Goal: Navigation & Orientation: Find specific page/section

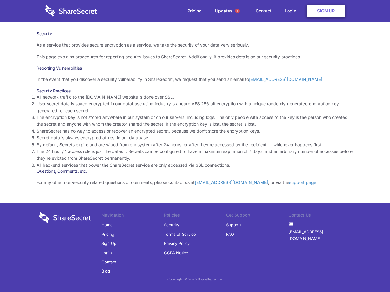
click at [195, 146] on li "By default, Secrets expire and are wiped from our system after 24 hours, or aft…" at bounding box center [195, 145] width 317 height 7
click at [237, 11] on span "1" at bounding box center [237, 11] width 5 height 5
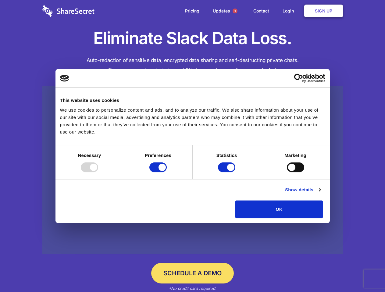
click at [98, 172] on div at bounding box center [89, 168] width 17 height 10
click at [167, 172] on input "Preferences" at bounding box center [157, 168] width 17 height 10
checkbox input "false"
click at [227, 172] on input "Statistics" at bounding box center [226, 168] width 17 height 10
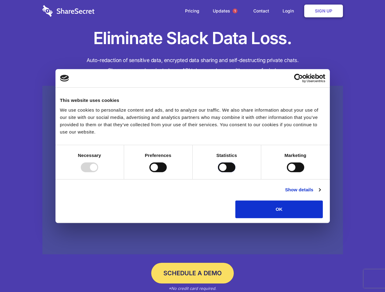
checkbox input "false"
click at [287, 172] on input "Marketing" at bounding box center [295, 168] width 17 height 10
checkbox input "true"
click at [320, 194] on link "Show details" at bounding box center [302, 189] width 35 height 7
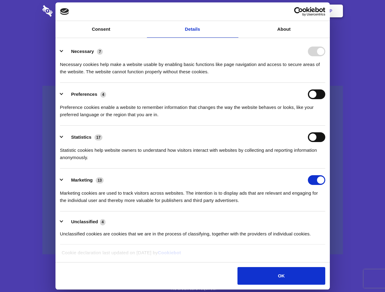
click at [325, 83] on li "Necessary 7 Necessary cookies help make a website usable by enabling basic func…" at bounding box center [192, 61] width 265 height 43
click at [235, 11] on span "1" at bounding box center [234, 11] width 5 height 5
